Goal: Information Seeking & Learning: Compare options

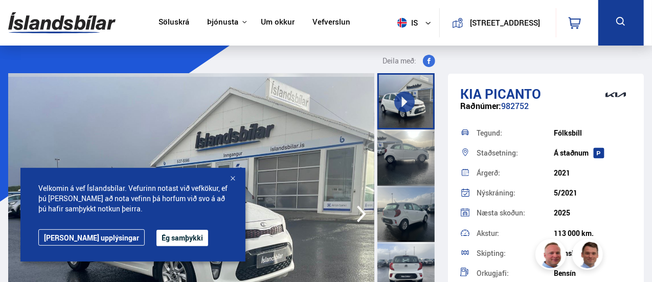
click at [156, 235] on button "Ég samþykki" at bounding box center [182, 237] width 52 height 16
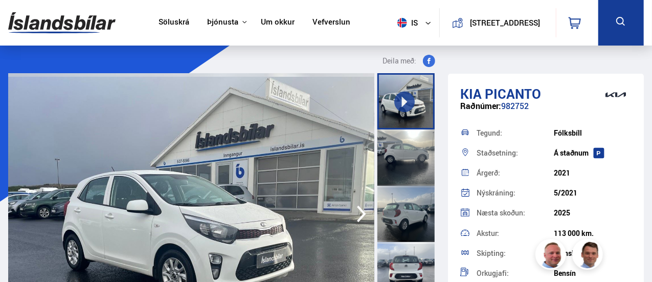
click at [165, 21] on link "Söluskrá" at bounding box center [173, 22] width 31 height 11
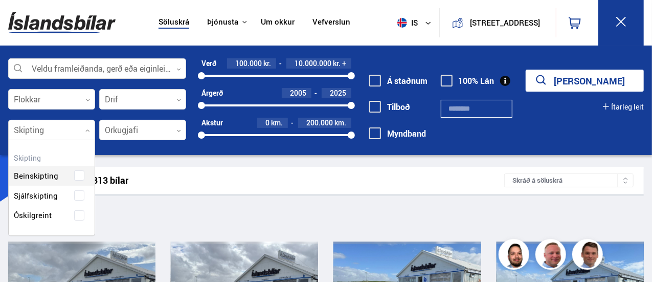
click at [87, 128] on icon at bounding box center [87, 130] width 5 height 5
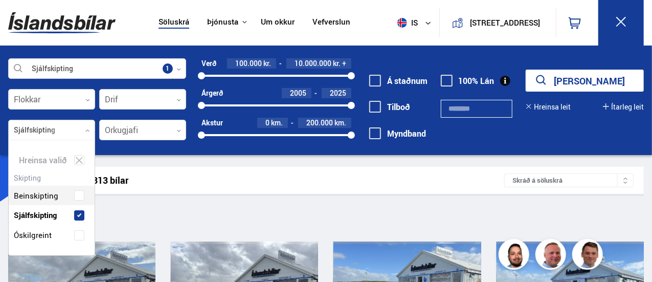
click at [68, 193] on div "Beinskipting Sjálfskipting Óskilgreint" at bounding box center [52, 207] width 86 height 75
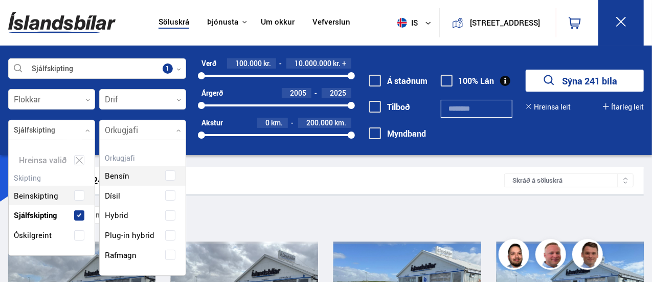
scroll to position [134, 86]
click at [130, 126] on div at bounding box center [142, 130] width 87 height 20
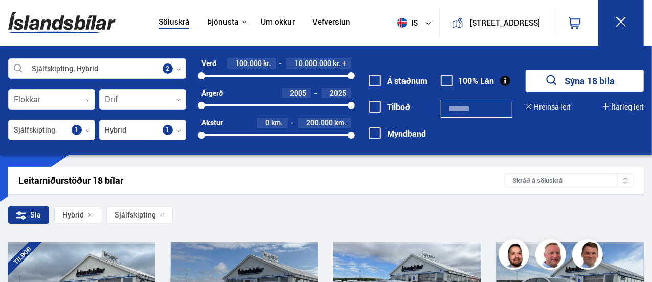
click at [275, 75] on div at bounding box center [276, 76] width 150 height 2
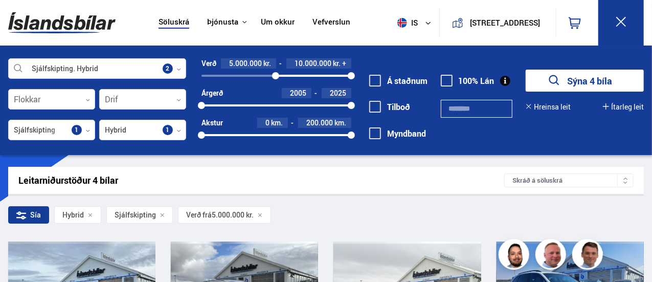
click at [237, 75] on div "5000000 10000000" at bounding box center [276, 76] width 150 height 2
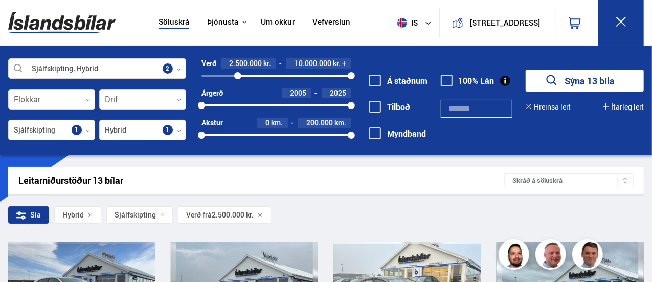
click at [224, 76] on div "2500000 10000000" at bounding box center [276, 76] width 150 height 2
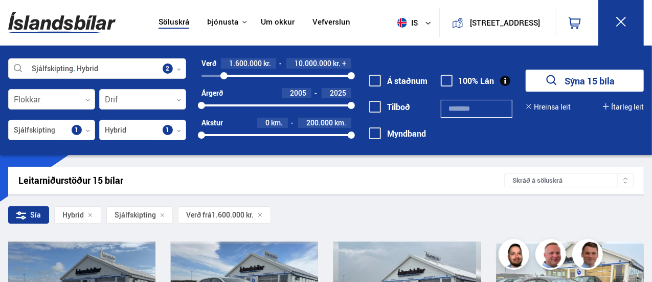
click at [217, 75] on div "1600000 10000000" at bounding box center [276, 76] width 150 height 2
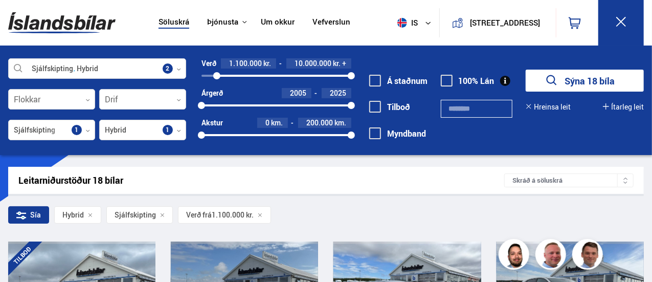
click at [448, 178] on div "Leitarniðurstöður 18 bílar" at bounding box center [261, 180] width 486 height 11
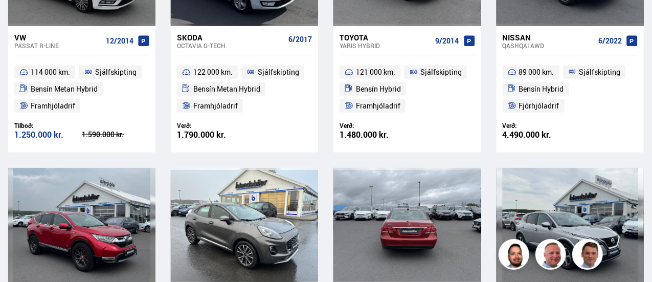
scroll to position [327, 0]
